Goal: Information Seeking & Learning: Learn about a topic

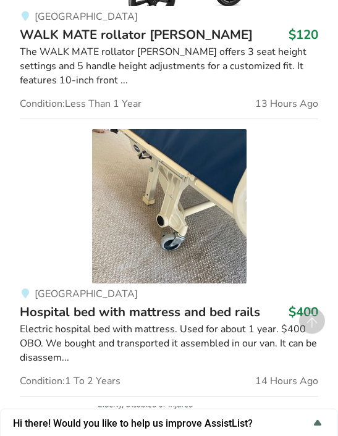
scroll to position [2969, 0]
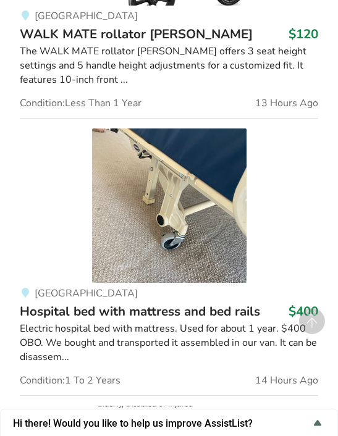
click at [239, 303] on span "Hospital bed with mattress and bed rails" at bounding box center [140, 311] width 240 height 17
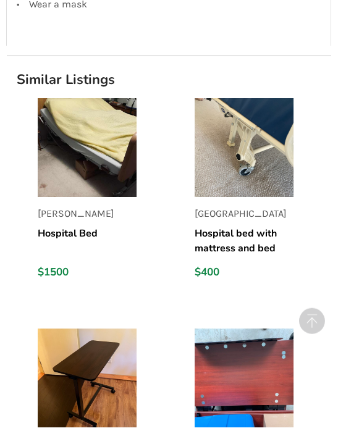
scroll to position [1245, 0]
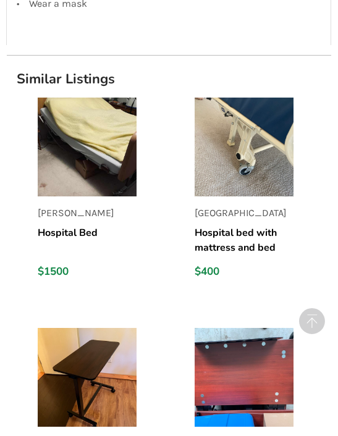
click at [240, 229] on h5 "Hospital bed with mattress and bed rails" at bounding box center [244, 241] width 99 height 30
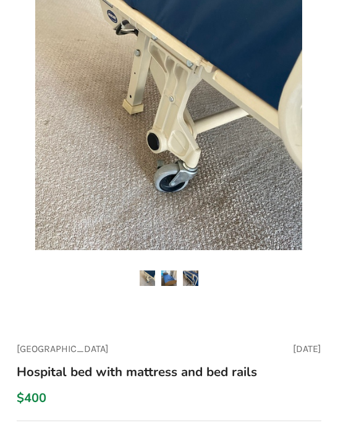
scroll to position [123, 0]
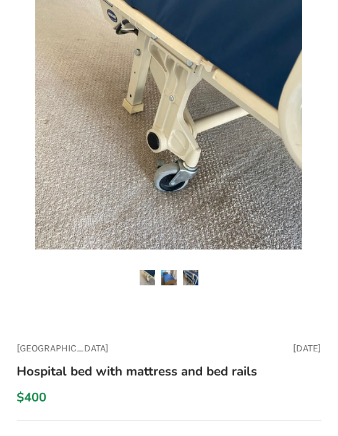
click at [175, 271] on img at bounding box center [168, 277] width 15 height 15
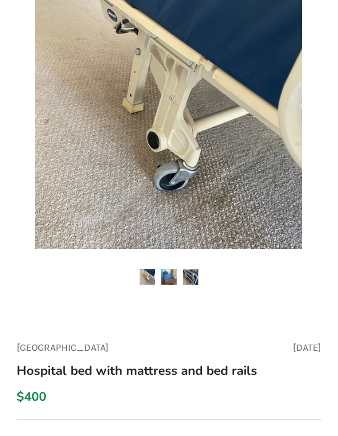
click at [198, 271] on img at bounding box center [190, 276] width 15 height 15
click at [196, 274] on img at bounding box center [190, 276] width 15 height 15
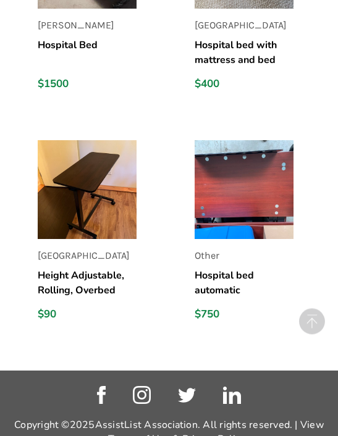
scroll to position [1437, 0]
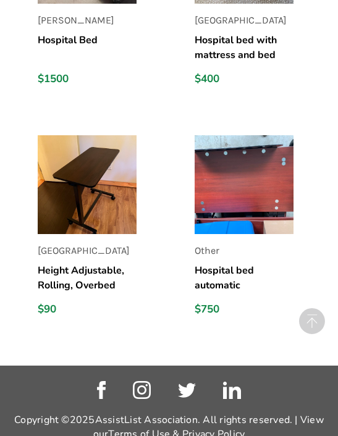
click at [237, 256] on p "Other" at bounding box center [244, 251] width 99 height 14
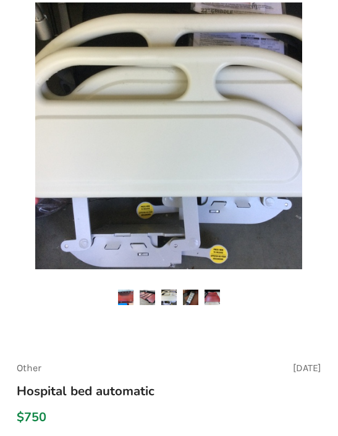
scroll to position [103, 0]
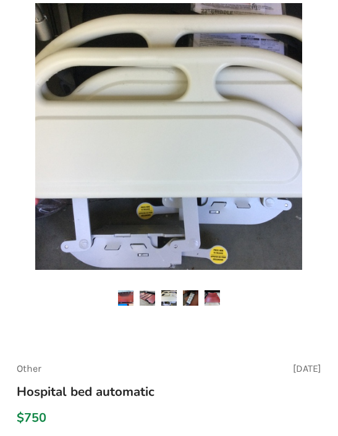
click at [145, 291] on img at bounding box center [147, 297] width 15 height 15
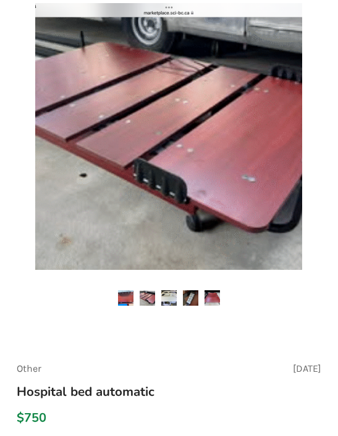
click at [169, 297] on img at bounding box center [168, 297] width 15 height 15
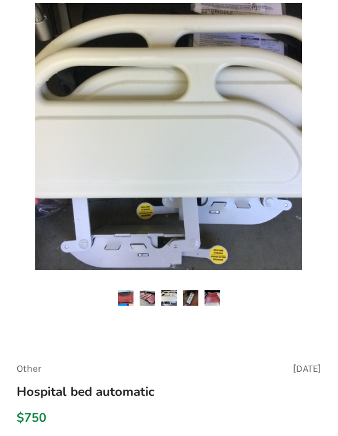
click at [190, 297] on img at bounding box center [190, 297] width 15 height 15
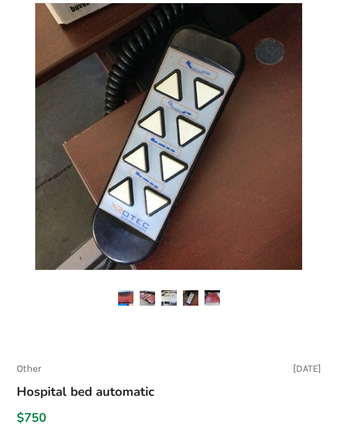
click at [213, 295] on img at bounding box center [212, 297] width 15 height 15
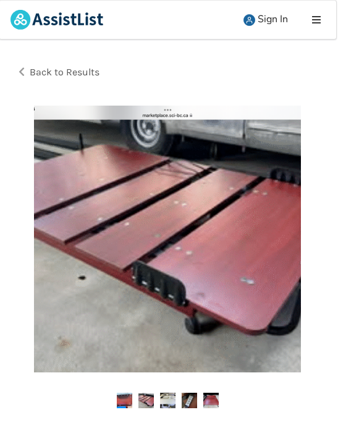
scroll to position [0, 3]
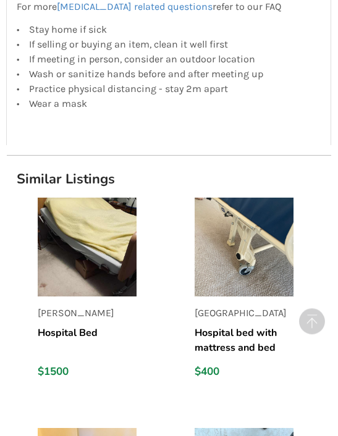
scroll to position [1144, 0]
click at [72, 269] on img at bounding box center [87, 247] width 99 height 99
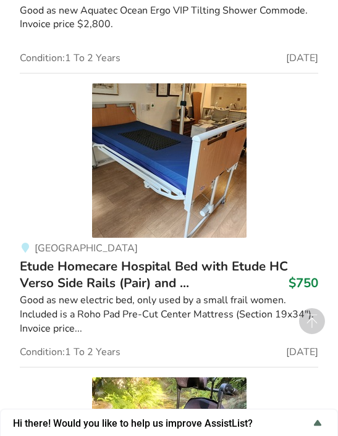
scroll to position [14411, 0]
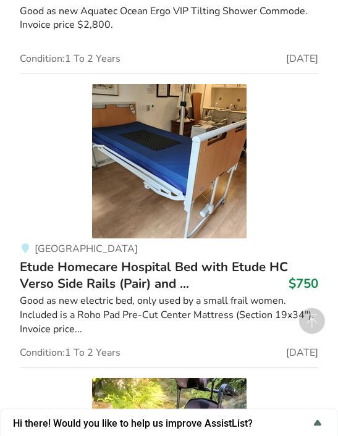
click at [224, 164] on img at bounding box center [169, 161] width 154 height 154
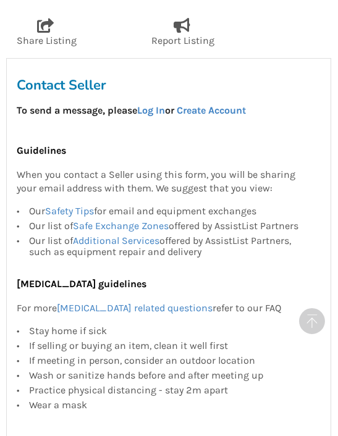
scroll to position [862, 0]
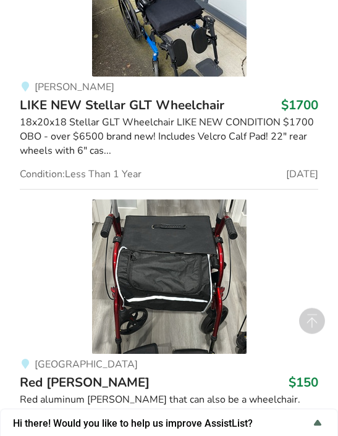
scroll to position [8561, 0]
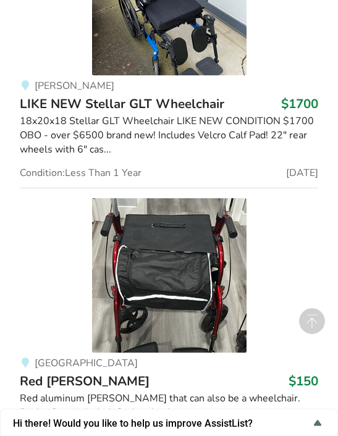
click at [211, 295] on img at bounding box center [169, 275] width 154 height 154
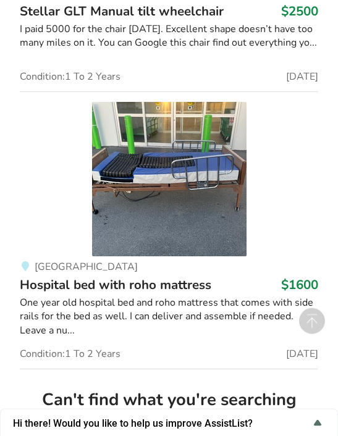
scroll to position [13674, 0]
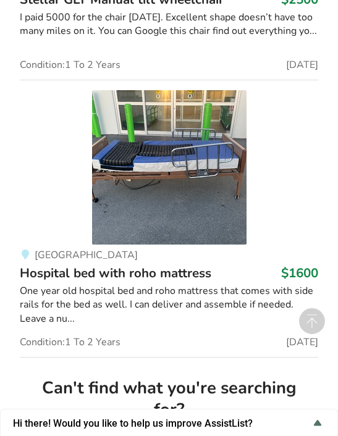
click at [210, 140] on img at bounding box center [169, 167] width 154 height 154
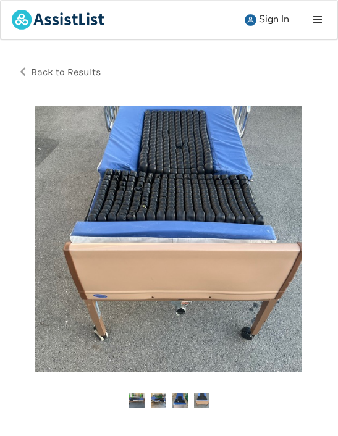
click at [84, 72] on span "Back to Results" at bounding box center [66, 72] width 70 height 12
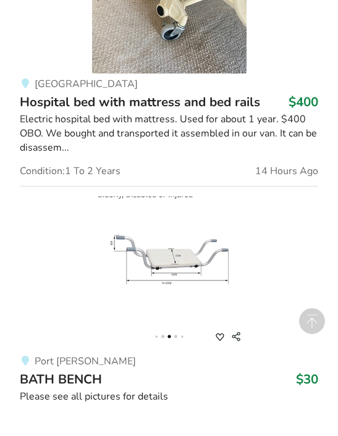
scroll to position [3177, 0]
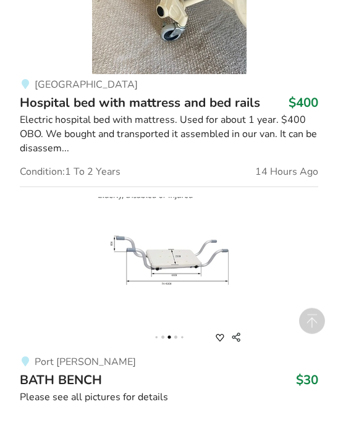
click at [220, 256] on img at bounding box center [169, 274] width 154 height 154
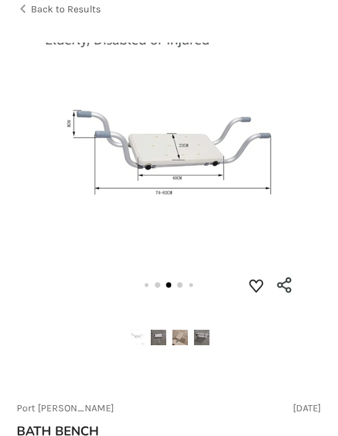
scroll to position [66, 0]
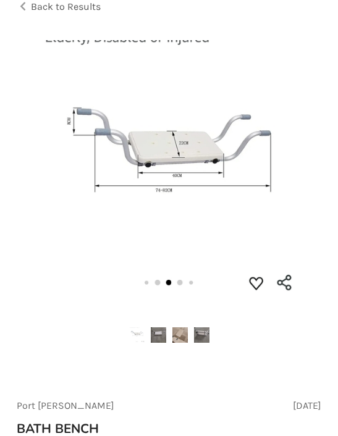
click at [206, 336] on img at bounding box center [201, 335] width 15 height 15
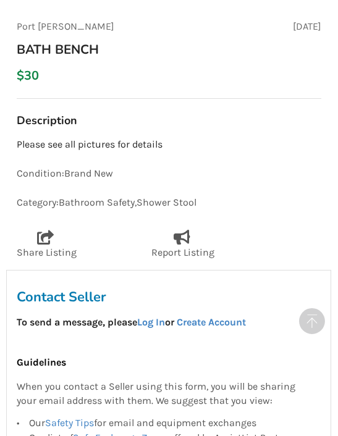
scroll to position [447, 0]
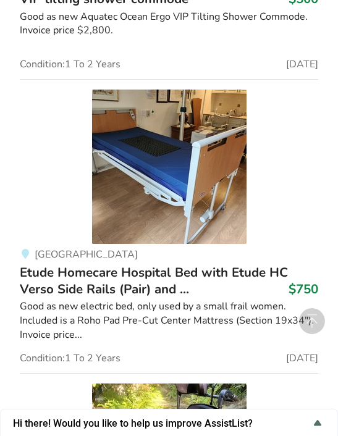
scroll to position [14405, 0]
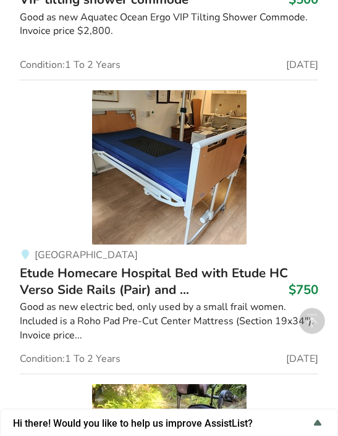
click at [244, 117] on img at bounding box center [169, 167] width 154 height 154
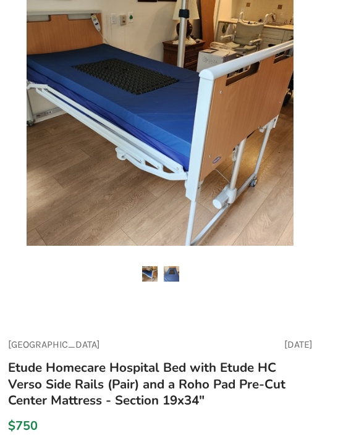
scroll to position [0, 3]
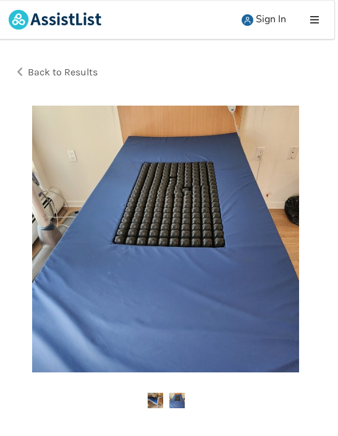
click at [317, 17] on icon at bounding box center [314, 20] width 12 height 10
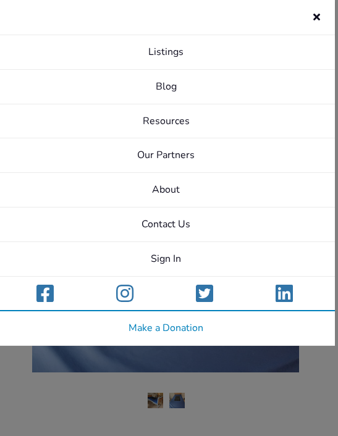
click at [171, 187] on link "About" at bounding box center [166, 190] width 338 height 35
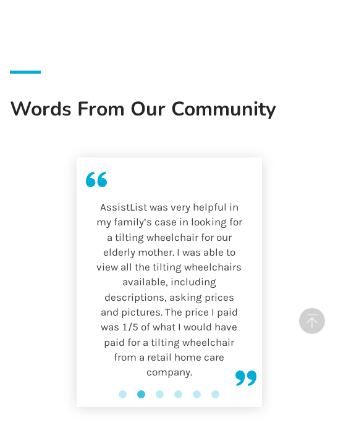
scroll to position [1897, 0]
